Goal: Information Seeking & Learning: Understand process/instructions

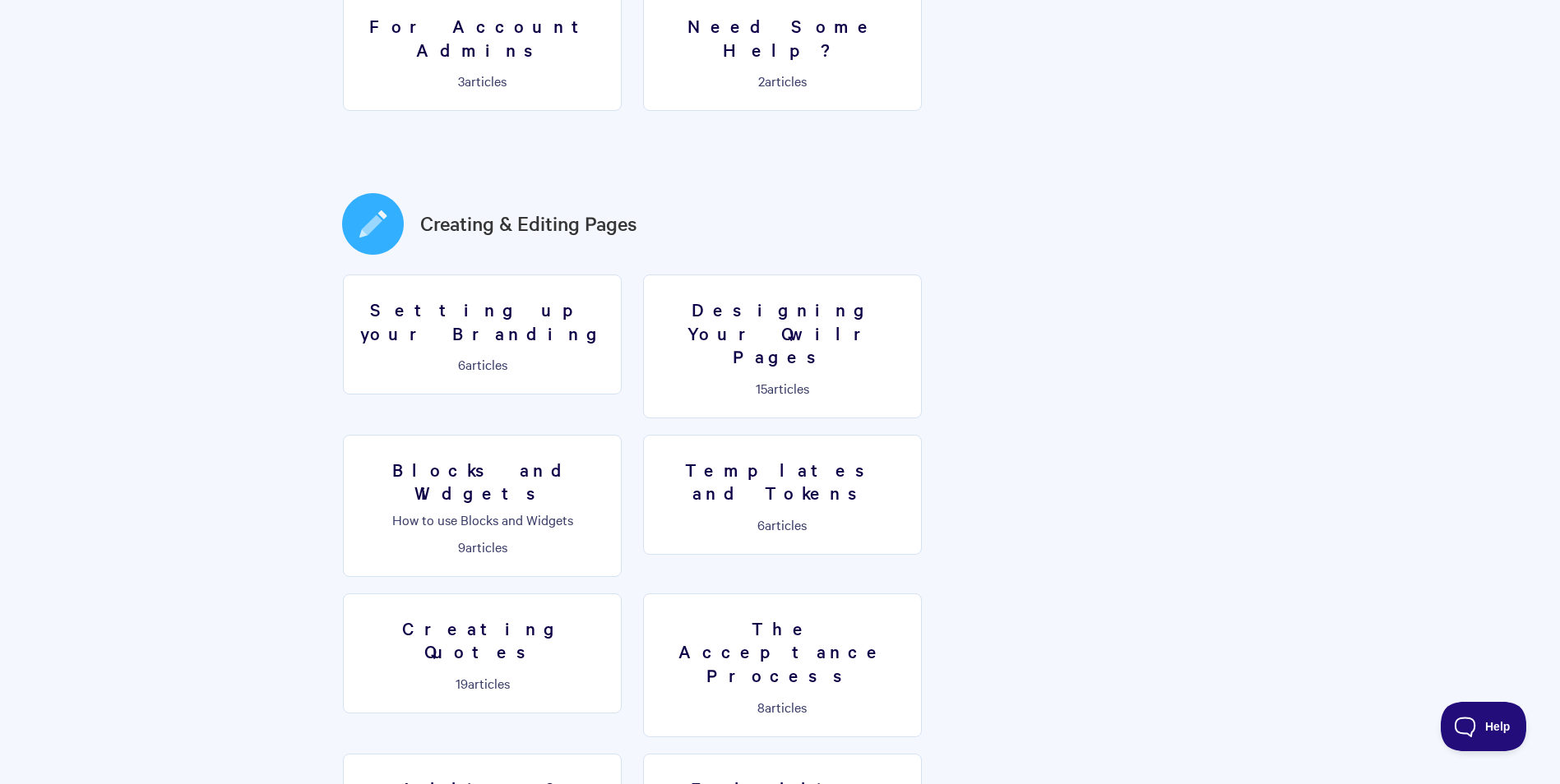
scroll to position [740, 0]
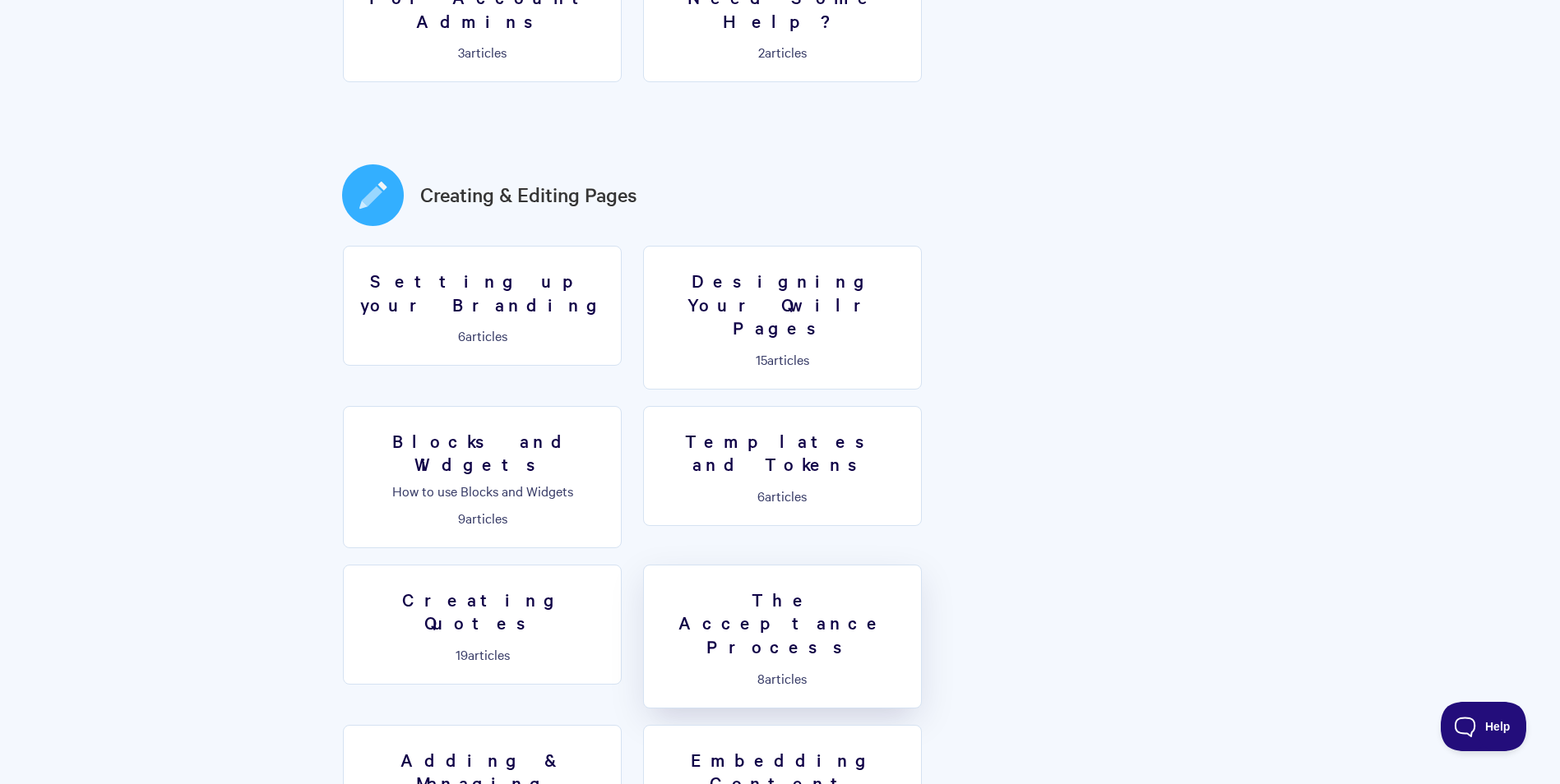
click at [912, 588] on h3 "The Acceptance Process" at bounding box center [782, 623] width 257 height 70
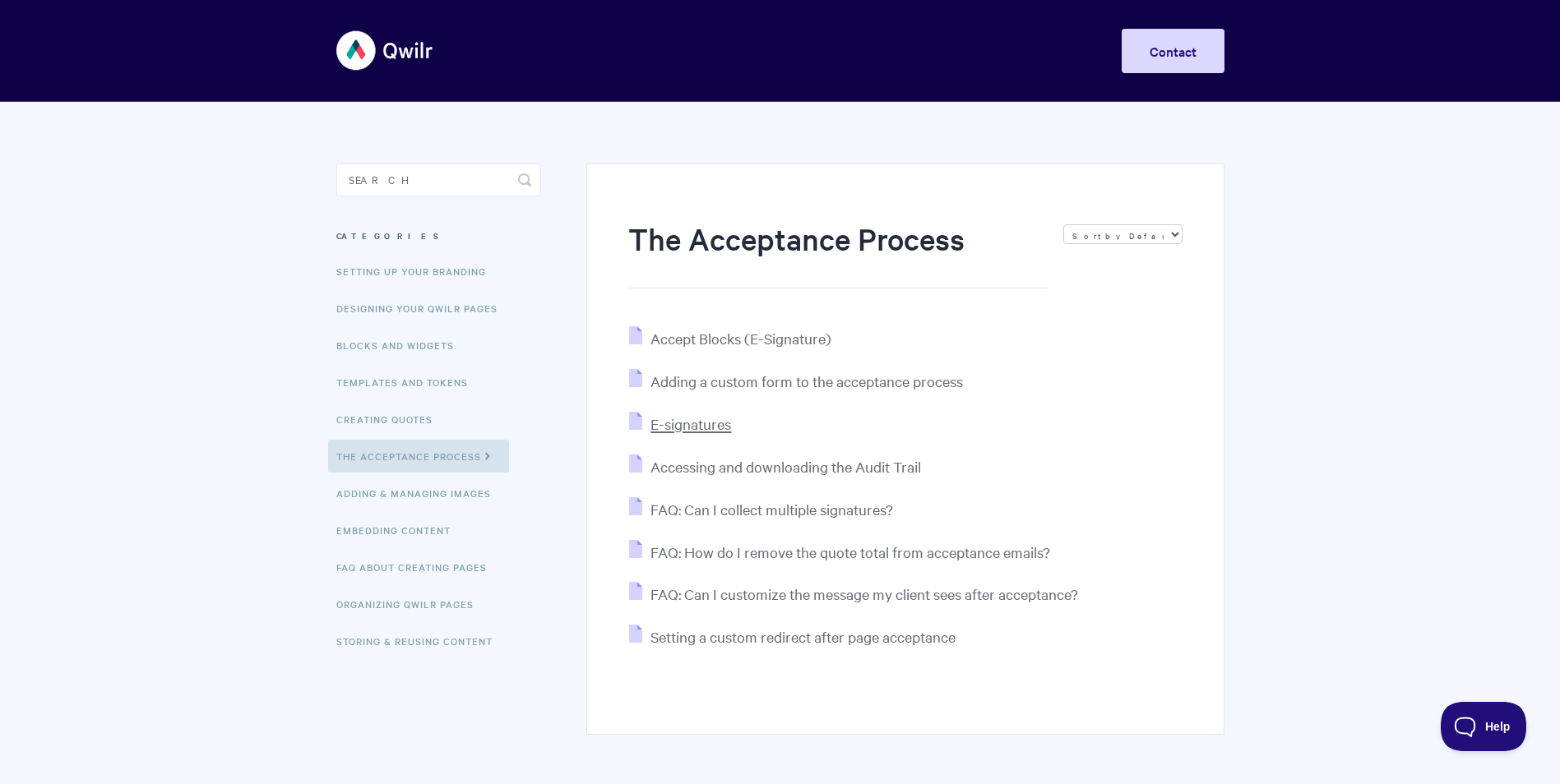
click at [722, 424] on span "E-signatures" at bounding box center [690, 424] width 81 height 19
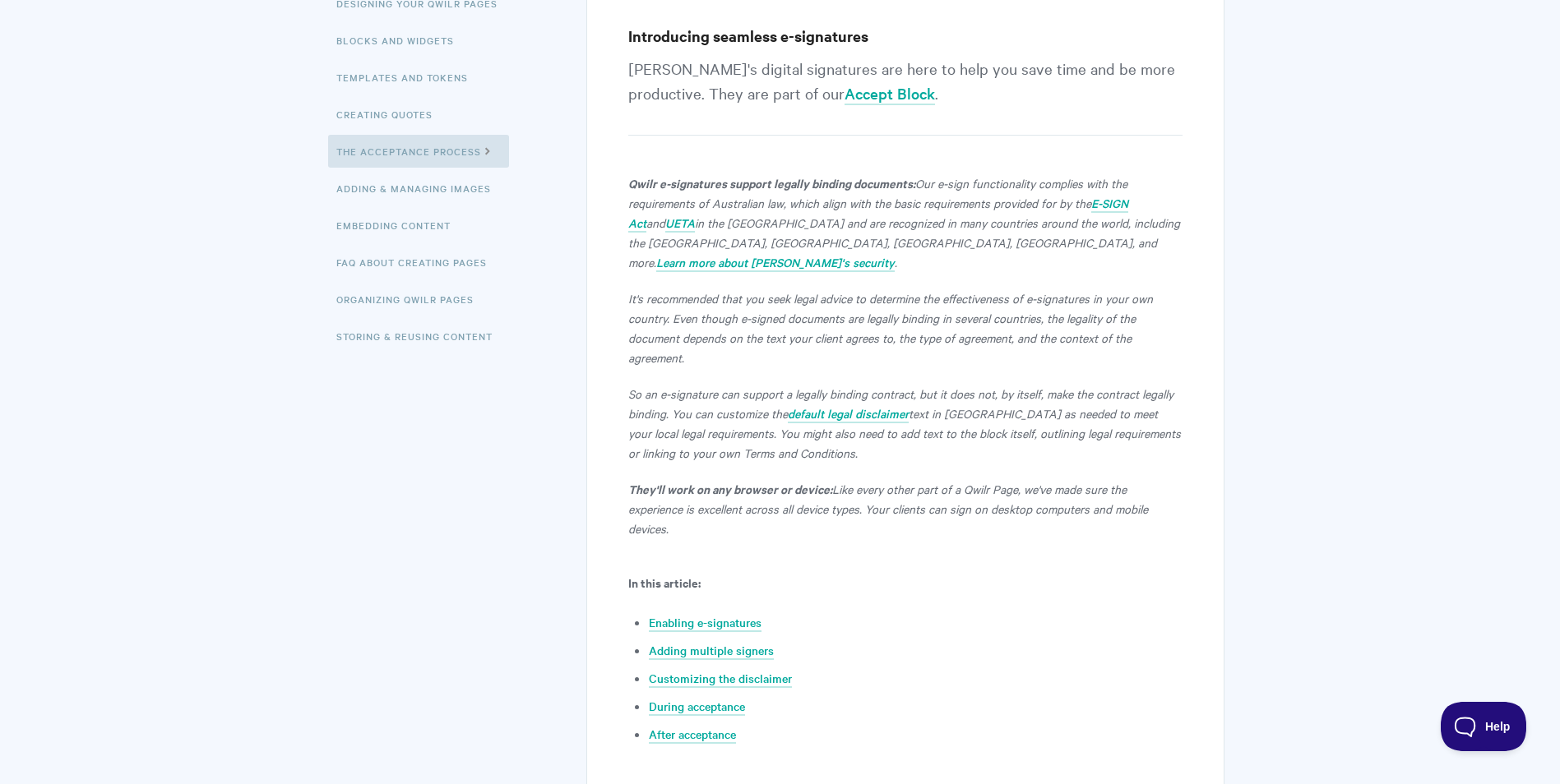
scroll to position [328, 0]
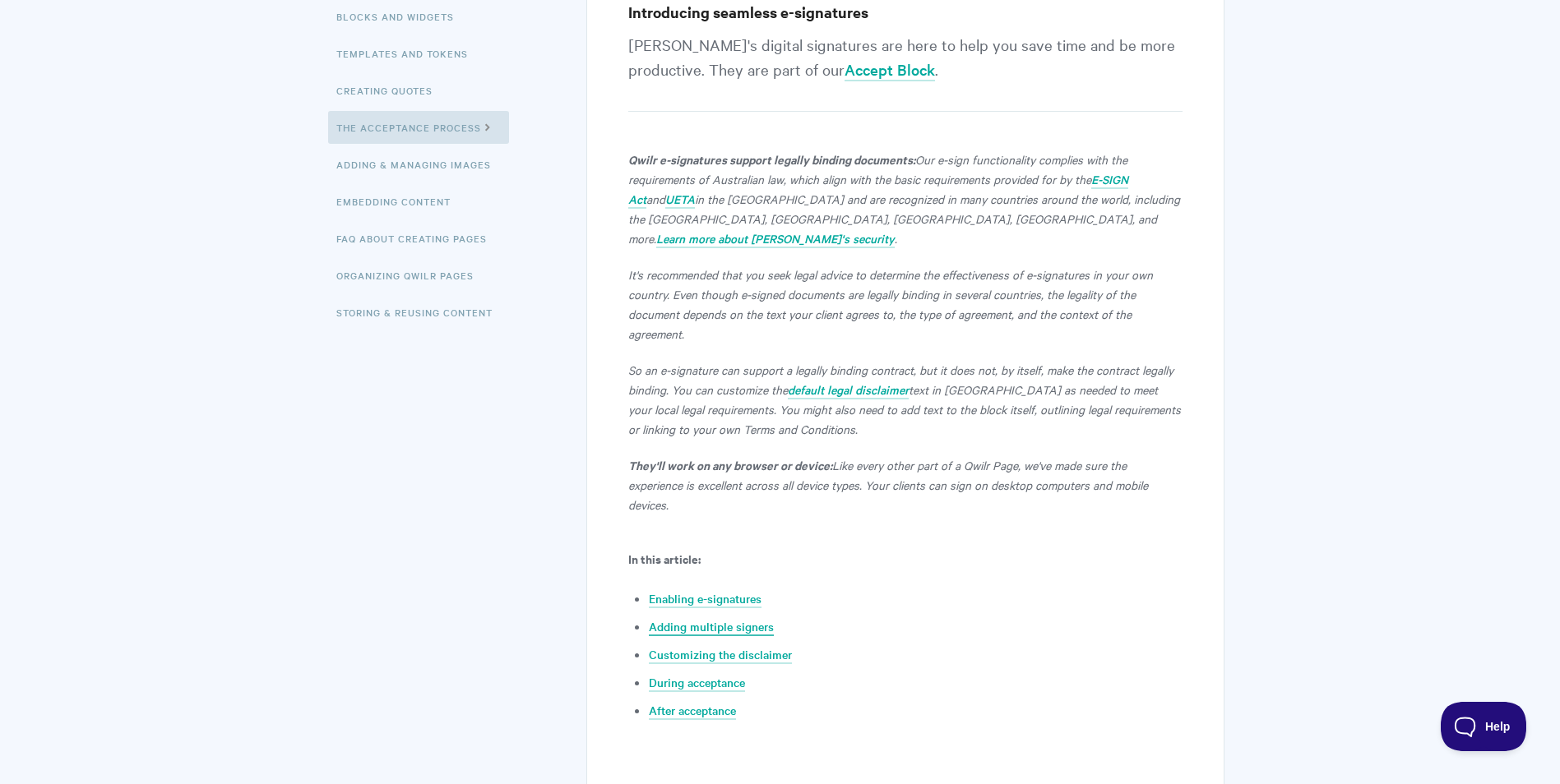
click at [755, 618] on link "Adding multiple signers" at bounding box center [711, 626] width 125 height 18
